Goal: Information Seeking & Learning: Learn about a topic

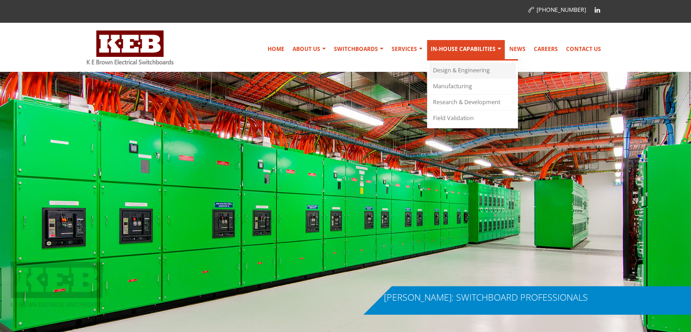
click at [462, 68] on link "Design & Engineering" at bounding box center [472, 71] width 86 height 16
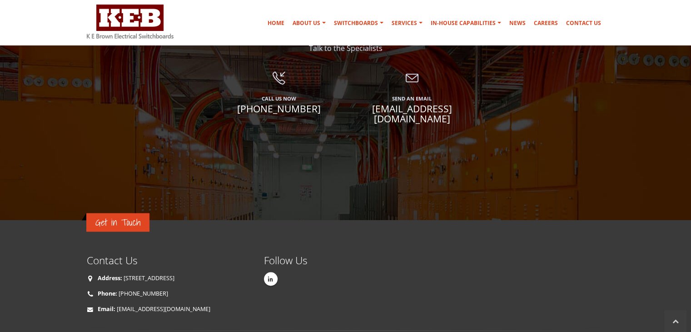
scroll to position [1409, 0]
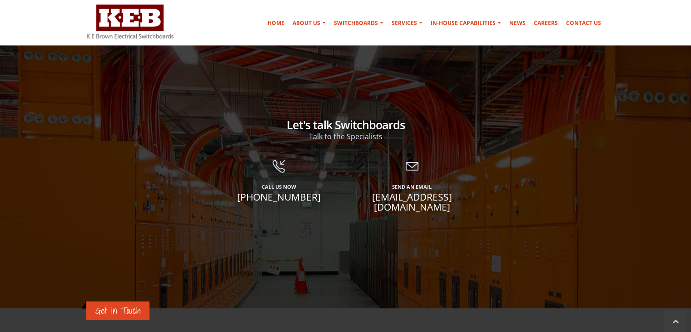
click at [414, 160] on icon at bounding box center [413, 166] width 120 height 13
click at [409, 192] on span "[EMAIL_ADDRESS][DOMAIN_NAME]" at bounding box center [413, 202] width 120 height 20
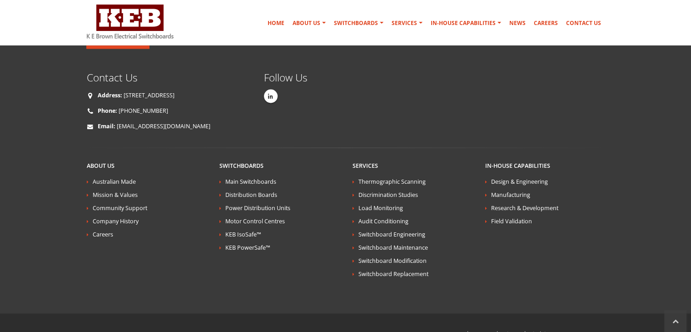
scroll to position [1498, 0]
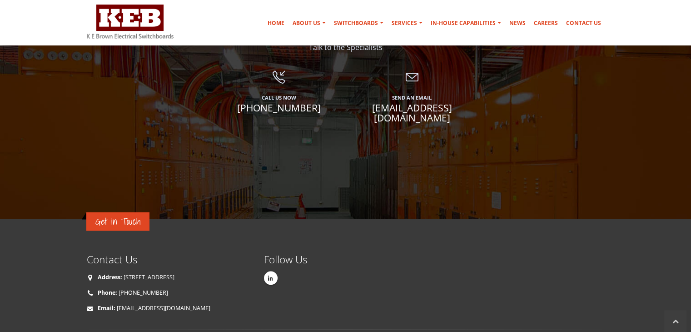
click at [419, 103] on span "[EMAIL_ADDRESS][DOMAIN_NAME]" at bounding box center [413, 113] width 120 height 20
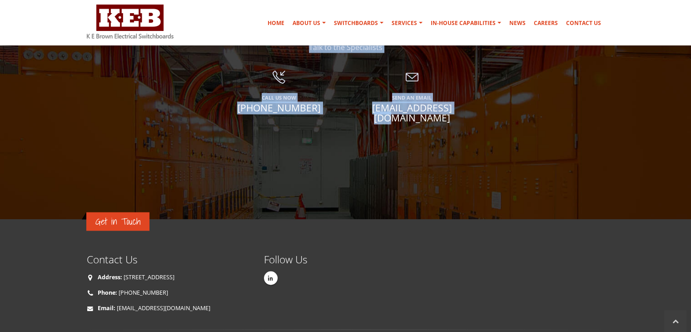
drag, startPoint x: 500, startPoint y: 83, endPoint x: 453, endPoint y: 80, distance: 47.3
click at [449, 81] on section "Let's talk Switchboards Talk to the Specialists Call Us Now (02) 9979 6499 Send…" at bounding box center [345, 82] width 691 height 273
click at [487, 98] on div at bounding box center [345, 204] width 691 height 491
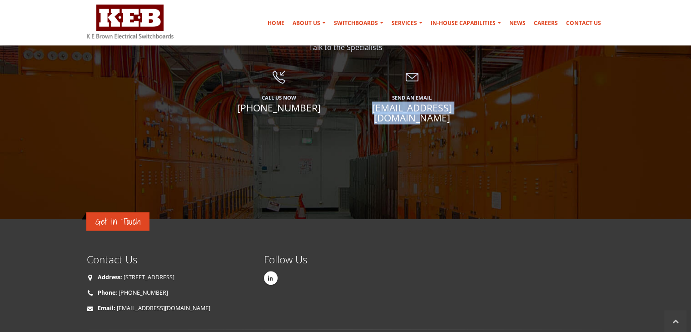
drag, startPoint x: 347, startPoint y: 79, endPoint x: 470, endPoint y: 84, distance: 123.7
click at [470, 84] on div "Send An Email switchboards@keb.com.au" at bounding box center [412, 103] width 133 height 65
copy span "[EMAIL_ADDRESS][DOMAIN_NAME]"
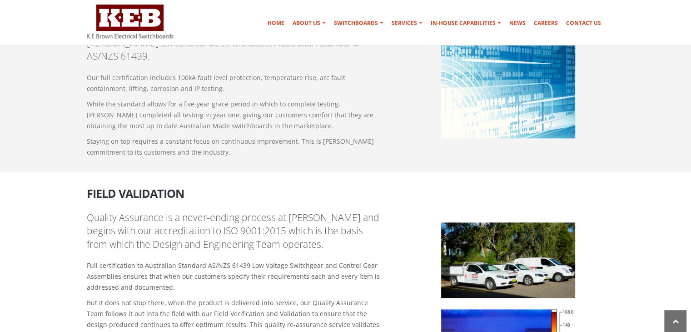
scroll to position [1089, 0]
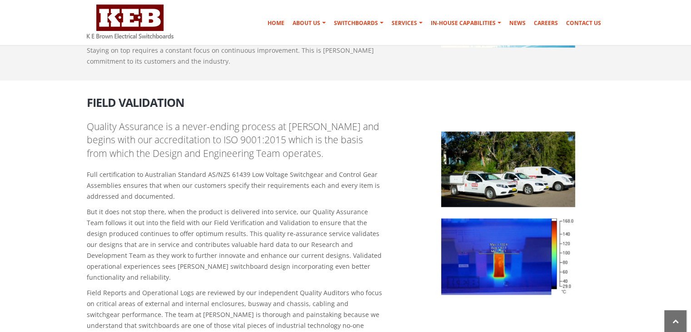
click at [511, 232] on img at bounding box center [508, 256] width 134 height 76
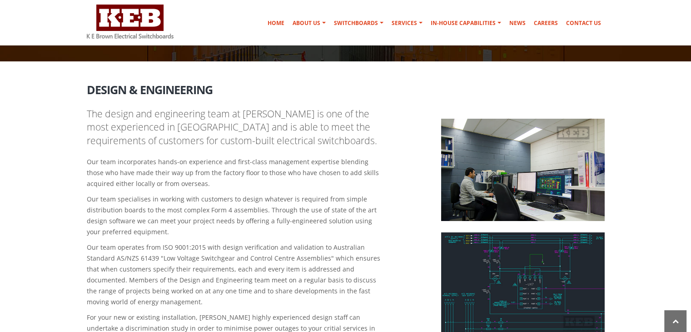
scroll to position [0, 0]
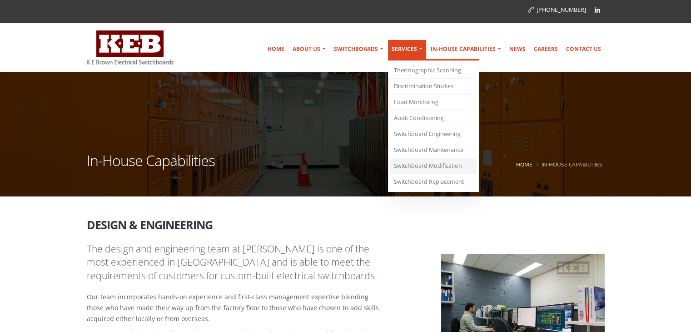
click at [447, 167] on link "Switchboard Modification" at bounding box center [433, 166] width 86 height 16
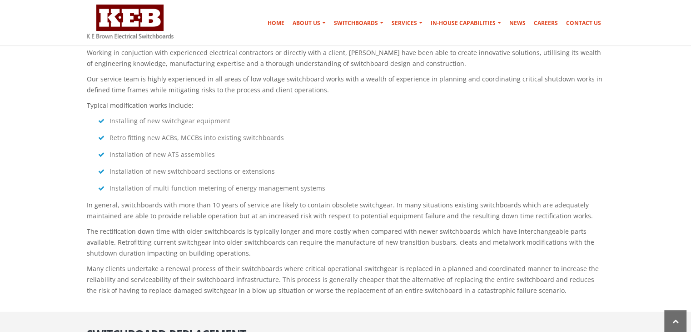
scroll to position [2173, 0]
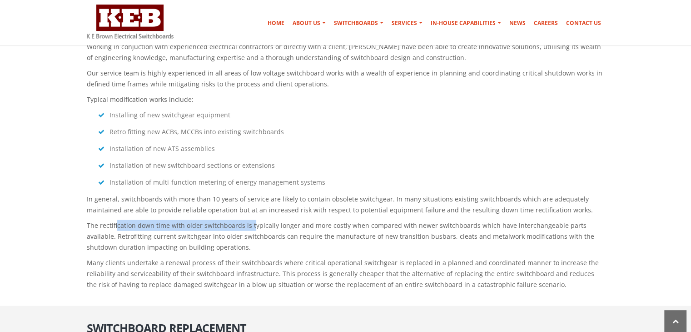
drag, startPoint x: 117, startPoint y: 160, endPoint x: 252, endPoint y: 169, distance: 135.3
click at [251, 220] on p "The rectification down time with older switchboards is typically longer and mor…" at bounding box center [346, 236] width 518 height 33
click at [264, 257] on p "Many clients undertake a renewal process of their switchboards where critical o…" at bounding box center [346, 273] width 518 height 33
drag, startPoint x: 87, startPoint y: 158, endPoint x: 240, endPoint y: 159, distance: 153.6
click at [240, 220] on p "The rectification down time with older switchboards is typically longer and mor…" at bounding box center [346, 236] width 518 height 33
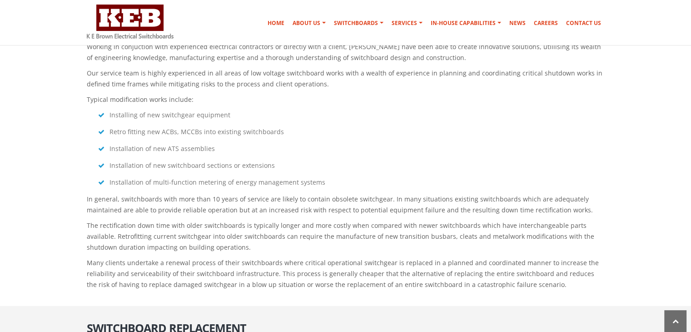
click at [251, 220] on p "The rectification down time with older switchboards is typically longer and mor…" at bounding box center [346, 236] width 518 height 33
drag, startPoint x: 86, startPoint y: 160, endPoint x: 151, endPoint y: 161, distance: 64.5
click at [151, 220] on p "The rectification down time with older switchboards is typically longer and mor…" at bounding box center [346, 236] width 518 height 33
click at [203, 220] on p "The rectification down time with older switchboards is typically longer and mor…" at bounding box center [346, 236] width 518 height 33
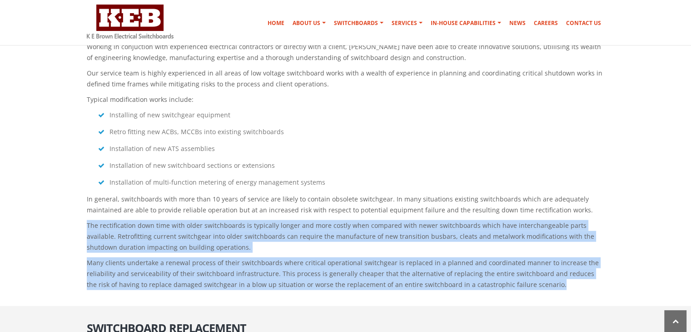
drag, startPoint x: 86, startPoint y: 159, endPoint x: 547, endPoint y: 223, distance: 465.3
click at [546, 223] on div "Switchboard Modification The K E Brown Service team has an excellent track reco…" at bounding box center [346, 134] width 532 height 319
click at [538, 229] on section "Switchboard Modification The K E Brown Service team has an excellent track reco…" at bounding box center [345, 136] width 691 height 340
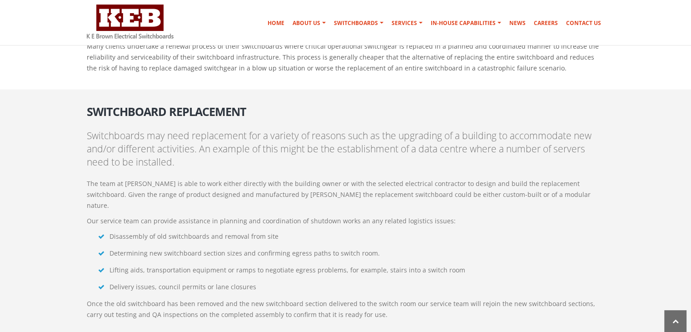
scroll to position [2400, 0]
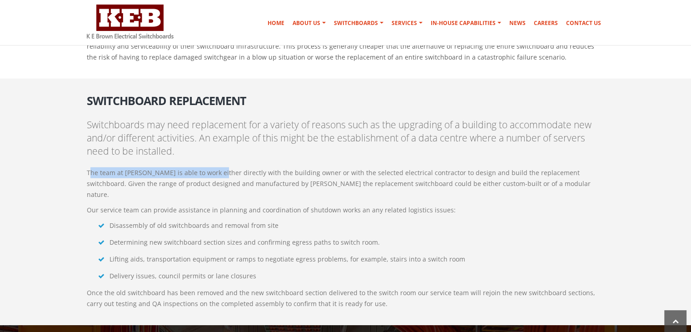
drag, startPoint x: 100, startPoint y: 105, endPoint x: 216, endPoint y: 109, distance: 116.4
click at [216, 167] on p "The team at K E Brown is able to work either directly with the building owner o…" at bounding box center [346, 183] width 518 height 33
click at [190, 220] on li "Disassembly of old switchboards and removal from site" at bounding box center [351, 225] width 507 height 11
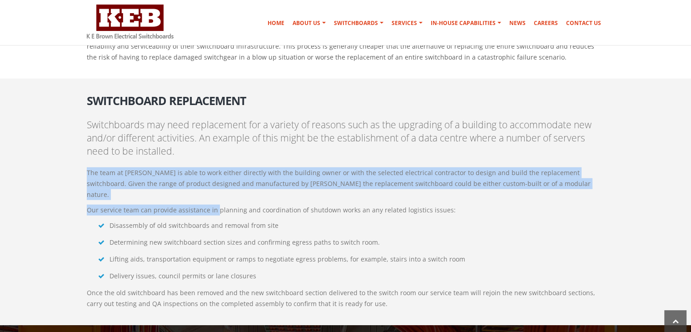
drag, startPoint x: 85, startPoint y: 105, endPoint x: 223, endPoint y: 126, distance: 139.6
click at [218, 126] on div "Switchboard Replacement Switchboards may need replacement for a variety of reas…" at bounding box center [346, 201] width 532 height 226
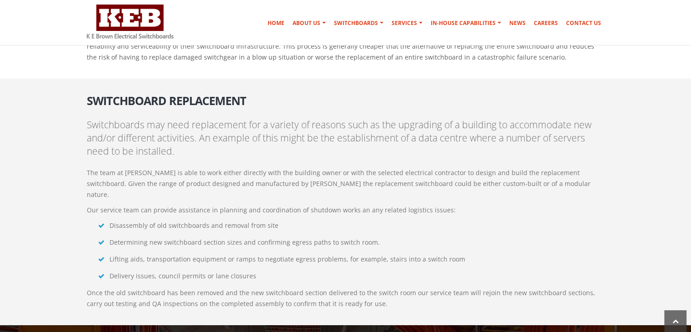
click at [244, 204] on p "Our service team can provide assistance in planning and coordination of shutdow…" at bounding box center [346, 209] width 518 height 11
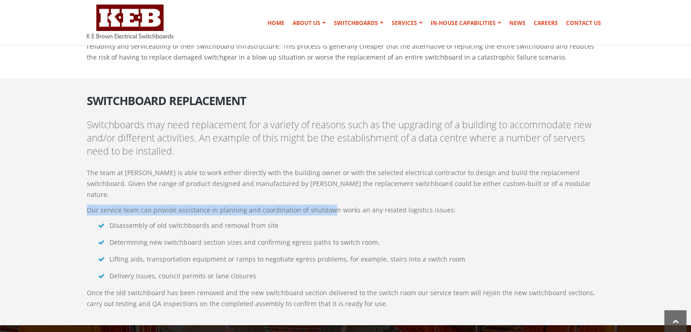
drag, startPoint x: 84, startPoint y: 134, endPoint x: 348, endPoint y: 131, distance: 264.0
click at [338, 130] on div "Switchboard Replacement Switchboards may need replacement for a variety of reas…" at bounding box center [346, 201] width 532 height 226
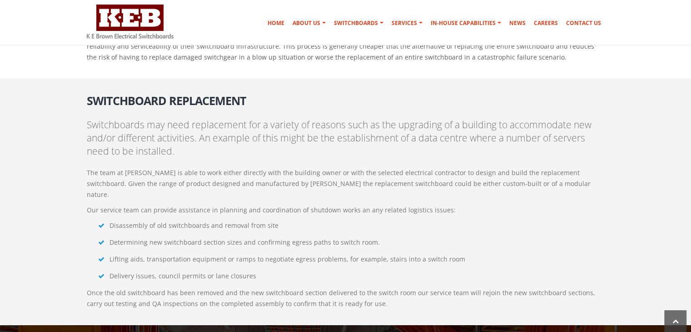
click at [360, 141] on div "Switchboard Replacement Switchboards may need replacement for a variety of reas…" at bounding box center [346, 201] width 532 height 226
drag, startPoint x: 109, startPoint y: 165, endPoint x: 238, endPoint y: 162, distance: 129.1
click at [238, 237] on li "Determining new switchboard section sizes and confirming egress paths to switch…" at bounding box center [351, 242] width 507 height 11
click at [174, 254] on li "Lifting aids, transportation equipment or ramps to negotiate egress problems, f…" at bounding box center [351, 259] width 507 height 11
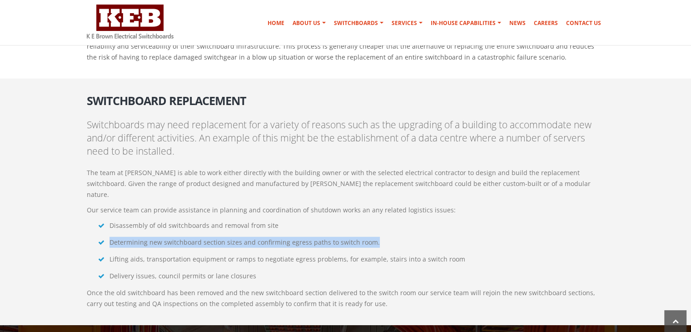
drag, startPoint x: 109, startPoint y: 165, endPoint x: 399, endPoint y: 168, distance: 289.9
click at [389, 237] on li "Determining new switchboard section sizes and confirming egress paths to switch…" at bounding box center [351, 242] width 507 height 11
click at [400, 237] on li "Determining new switchboard section sizes and confirming egress paths to switch…" at bounding box center [351, 242] width 507 height 11
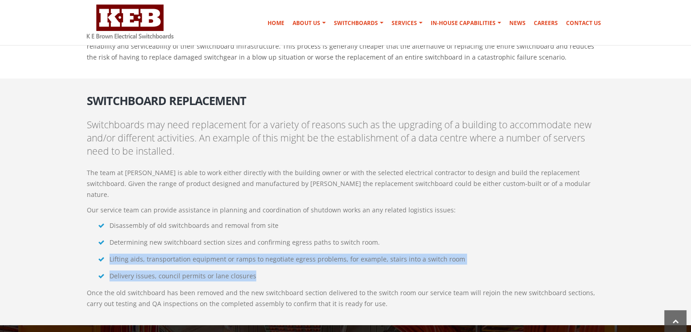
drag, startPoint x: 107, startPoint y: 182, endPoint x: 289, endPoint y: 188, distance: 182.3
click at [285, 220] on ul "Disassembly of old switchboards and removal from site Determining new switchboa…" at bounding box center [351, 250] width 507 height 61
click at [293, 254] on li "Lifting aids, transportation equipment or ramps to negotiate egress problems, f…" at bounding box center [351, 259] width 507 height 11
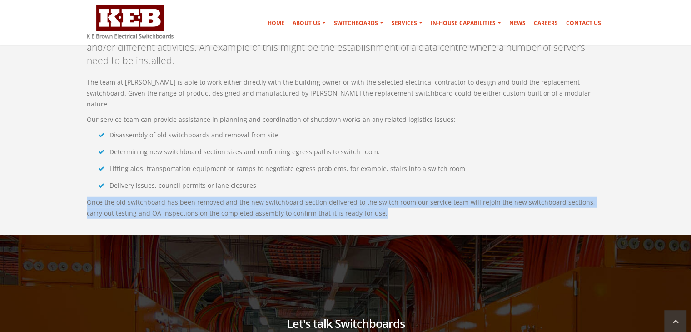
scroll to position [2491, 0]
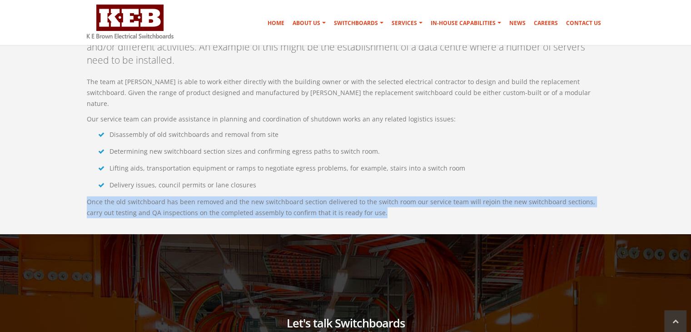
drag, startPoint x: 85, startPoint y: 171, endPoint x: 207, endPoint y: 171, distance: 121.3
click at [143, 150] on section "Switchboard Replacement Switchboards may need replacement for a variety of reas…" at bounding box center [345, 111] width 691 height 246
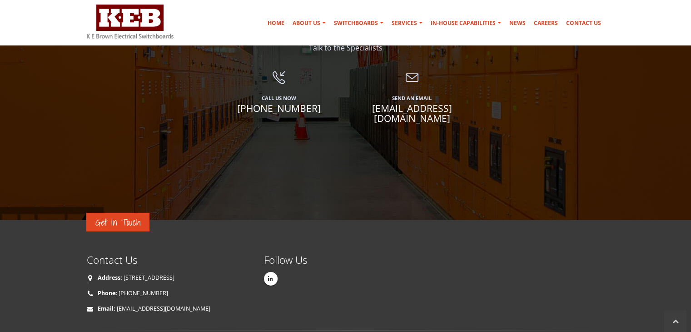
scroll to position [2363, 0]
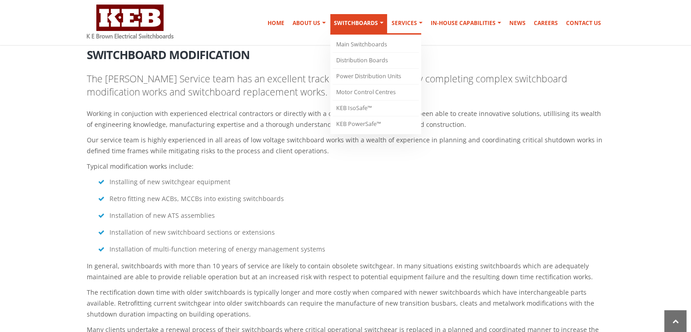
scroll to position [2090, 0]
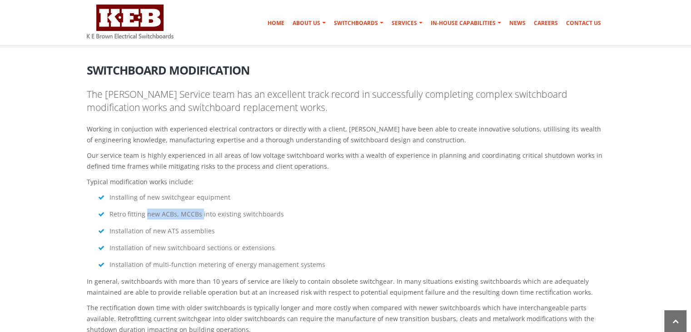
drag, startPoint x: 147, startPoint y: 147, endPoint x: 201, endPoint y: 146, distance: 53.6
click at [201, 209] on li "Retro fitting new ACBs, MCCBs into existing switchboards" at bounding box center [351, 214] width 507 height 11
click at [287, 209] on li "Retro fitting new ACBs, MCCBs into existing switchboards" at bounding box center [351, 214] width 507 height 11
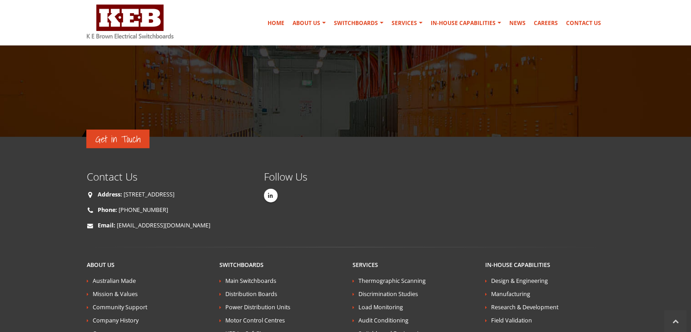
scroll to position [2863, 0]
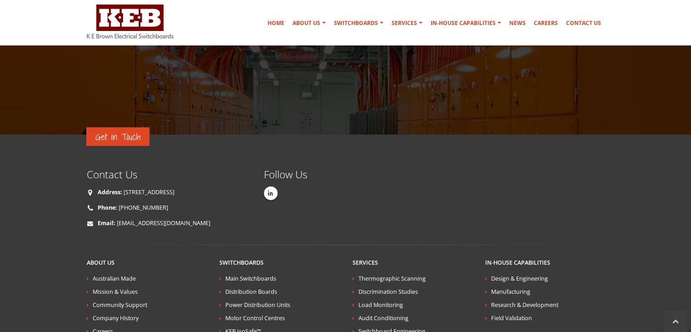
click at [479, 168] on div "Get in Touch Contact Us Address: 5 Jubilee Avenue Warriewood NSW 2102 Phone: (0…" at bounding box center [346, 206] width 532 height 76
